Goal: Check status: Check status

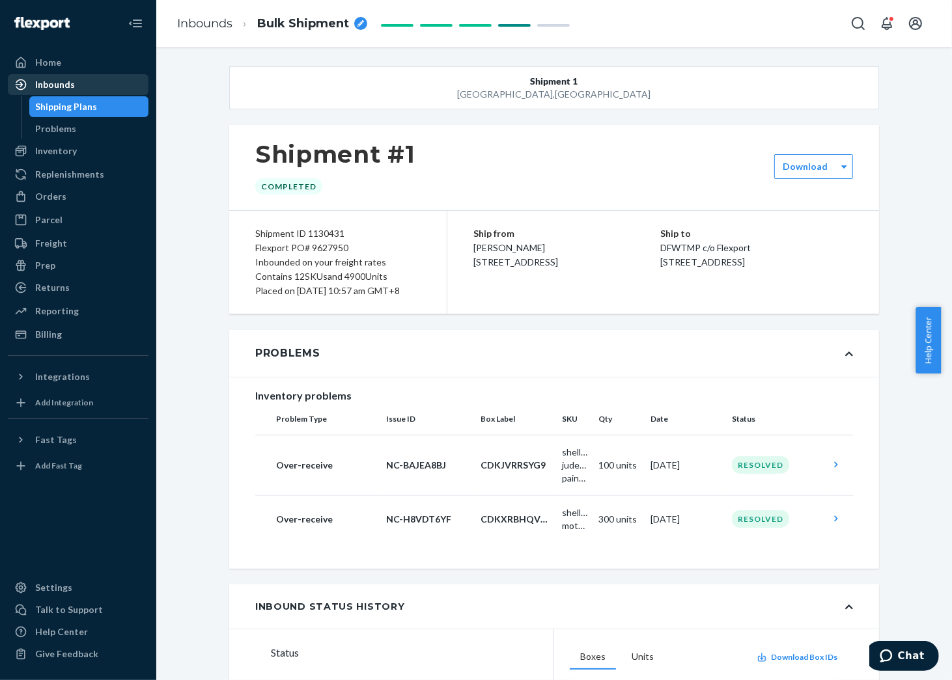
click at [61, 87] on div "Inbounds" at bounding box center [55, 84] width 40 height 13
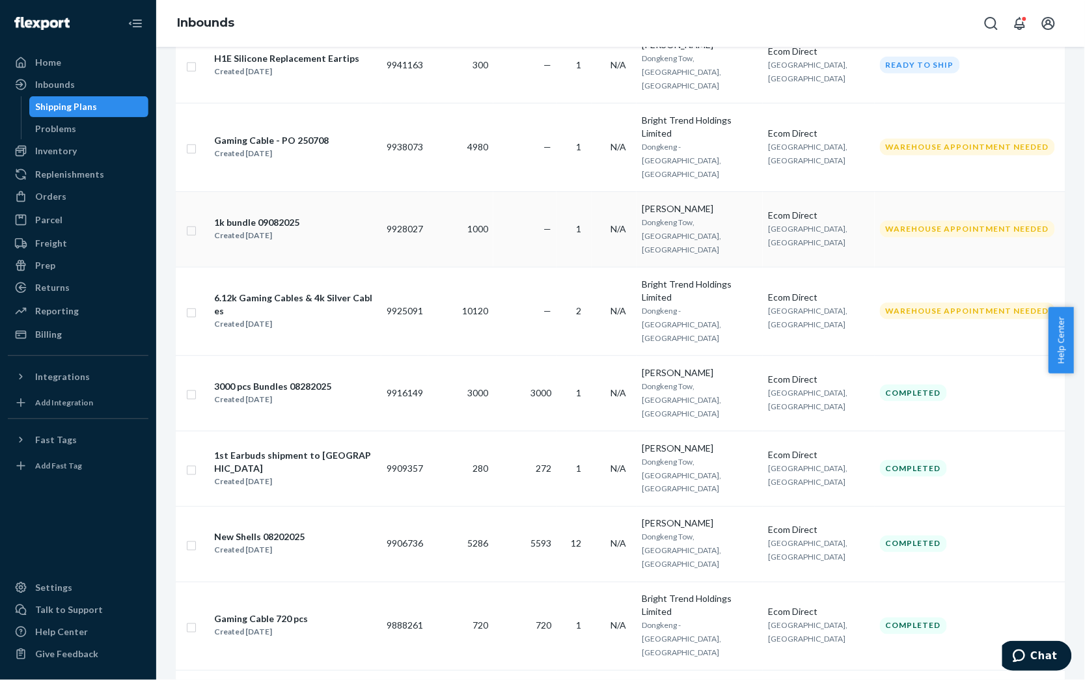
scroll to position [132, 0]
